Goal: Information Seeking & Learning: Learn about a topic

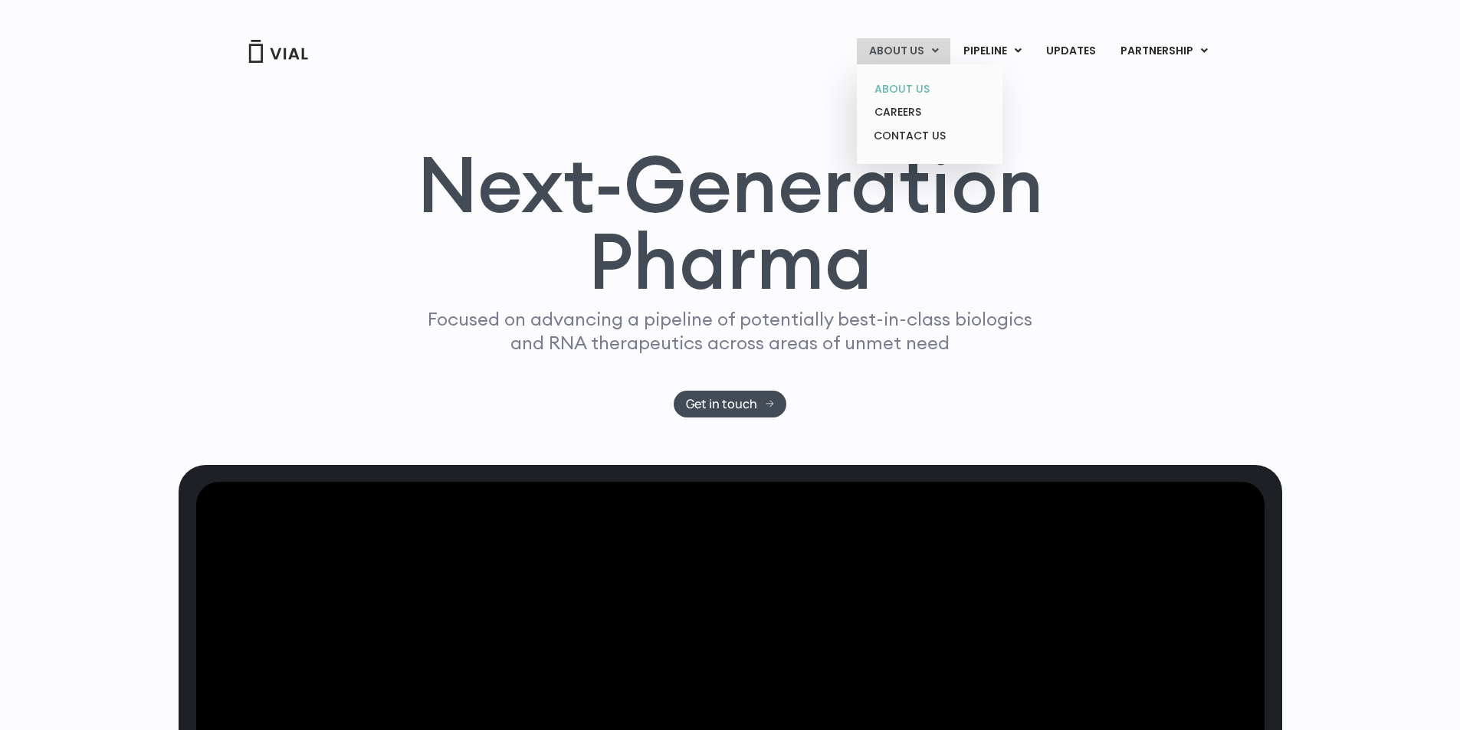
click at [914, 87] on link "ABOUT US" at bounding box center [929, 89] width 134 height 24
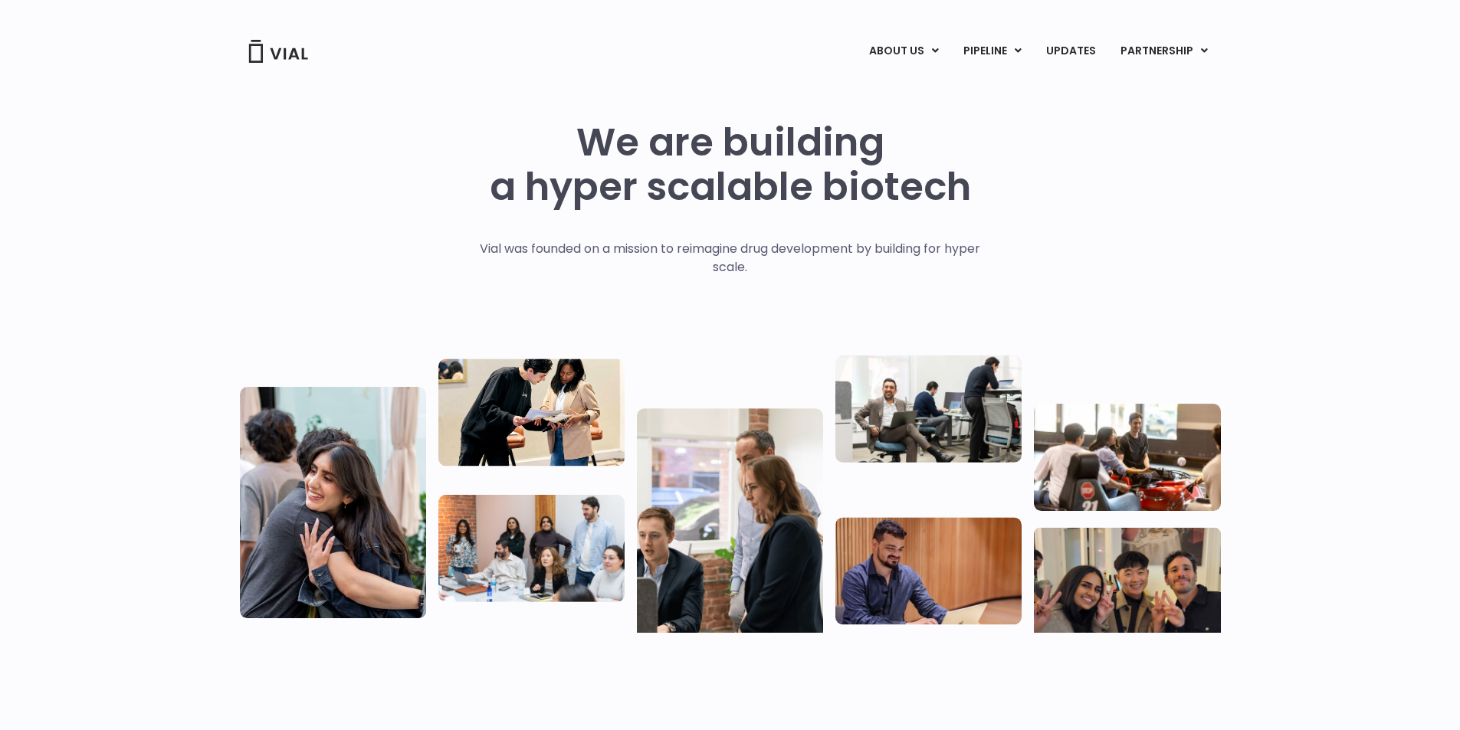
click at [1240, 172] on div "We are building a hyper scalable biotech Vial was founded on a mission to reima…" at bounding box center [730, 370] width 1460 height 612
click at [924, 95] on link "ABOUT US" at bounding box center [929, 89] width 134 height 24
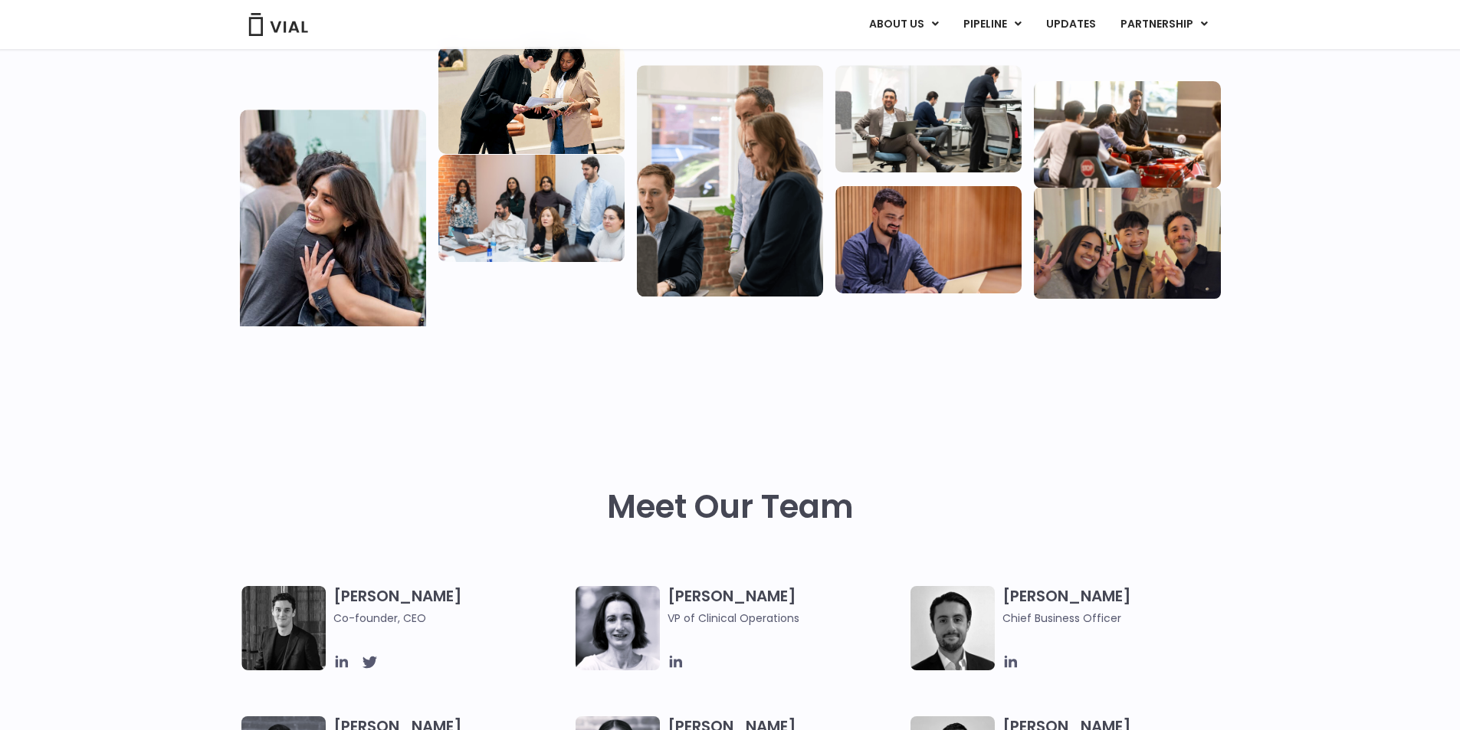
click at [783, 144] on img at bounding box center [730, 180] width 186 height 231
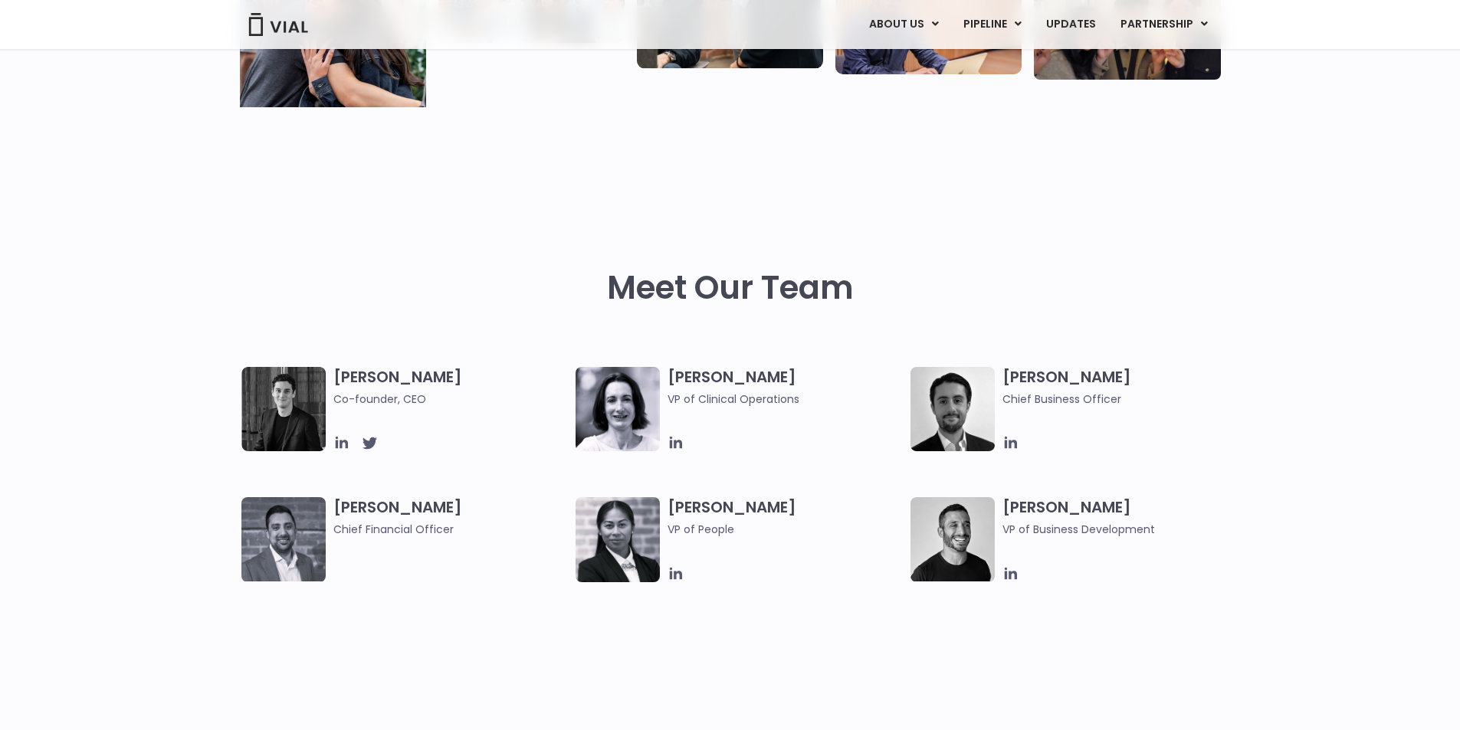
scroll to position [766, 0]
